Goal: Communication & Community: Answer question/provide support

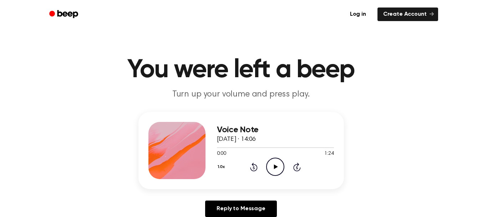
click at [275, 161] on icon "Play Audio" at bounding box center [275, 166] width 18 height 18
click at [276, 164] on icon "Play Audio" at bounding box center [275, 166] width 18 height 18
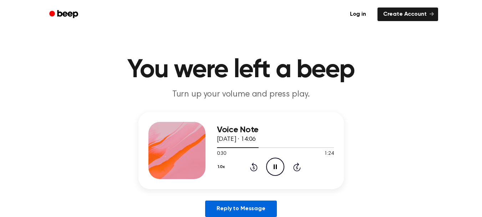
click at [250, 207] on link "Reply to Message" at bounding box center [240, 208] width 71 height 16
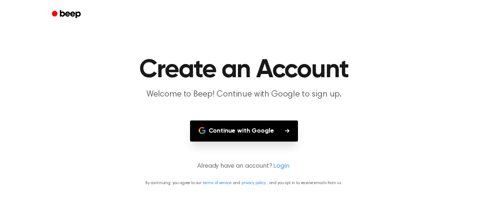
click at [276, 122] on button "Continue with Google" at bounding box center [244, 130] width 108 height 21
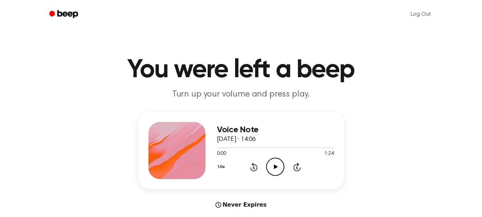
click at [276, 168] on icon "Play Audio" at bounding box center [275, 166] width 18 height 18
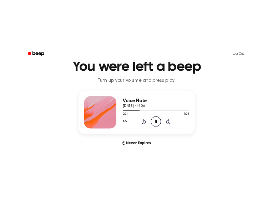
scroll to position [33, 0]
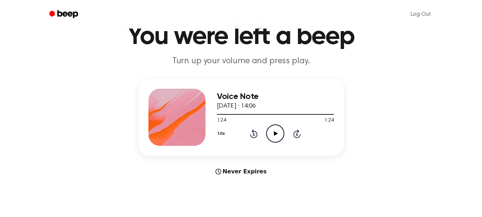
click at [277, 137] on icon "Play Audio" at bounding box center [275, 133] width 18 height 18
click at [277, 137] on icon "Pause Audio" at bounding box center [275, 133] width 18 height 18
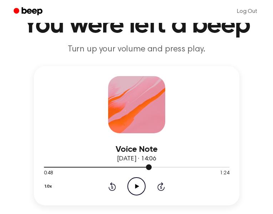
click at [113, 167] on div at bounding box center [98, 167] width 108 height 1
click at [146, 177] on icon "Play Audio" at bounding box center [136, 186] width 18 height 18
click at [138, 184] on icon at bounding box center [136, 186] width 3 height 5
